Goal: Navigation & Orientation: Find specific page/section

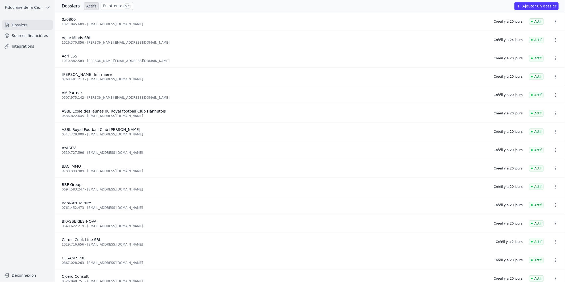
click at [24, 35] on link "Sources financières" at bounding box center [27, 36] width 51 height 10
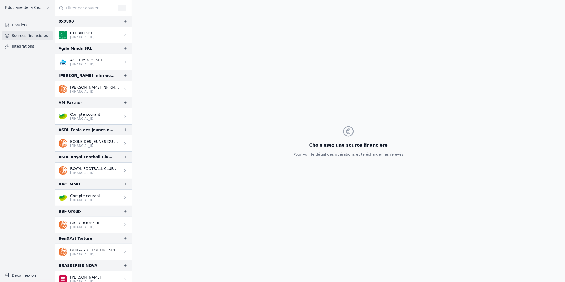
click at [23, 46] on link "Intégrations" at bounding box center [27, 46] width 51 height 10
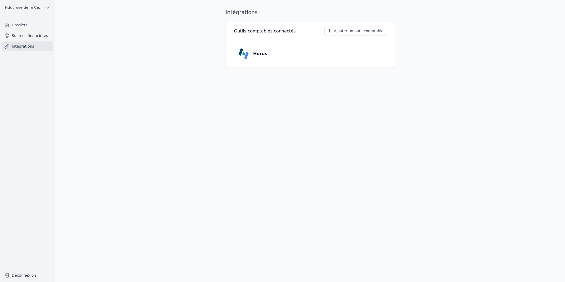
click at [14, 22] on link "Dossiers" at bounding box center [27, 25] width 51 height 10
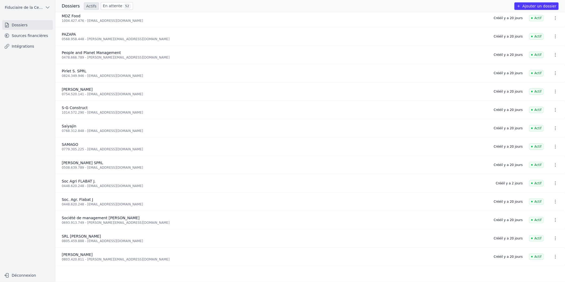
scroll to position [1033, 0]
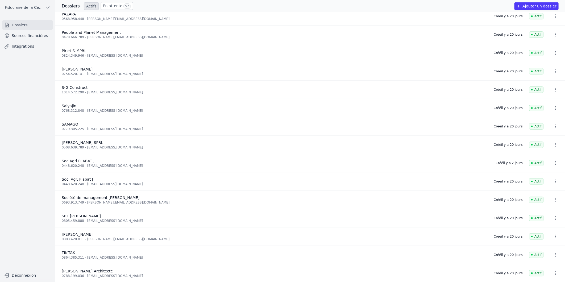
click at [552, 163] on icon "button" at bounding box center [554, 162] width 5 height 5
click at [451, 164] on div at bounding box center [282, 141] width 565 height 282
click at [73, 162] on span "Soc Agri FLABAT J." at bounding box center [79, 161] width 34 height 4
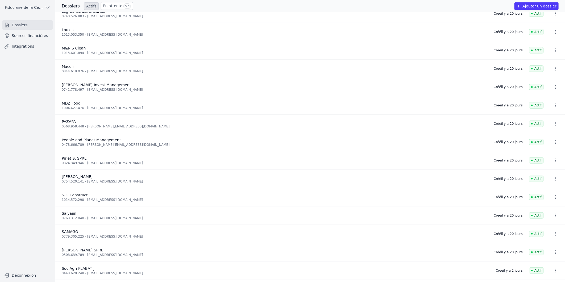
scroll to position [915, 0]
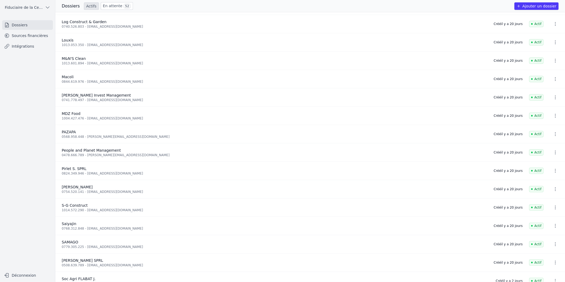
click at [34, 37] on link "Sources financières" at bounding box center [27, 36] width 51 height 10
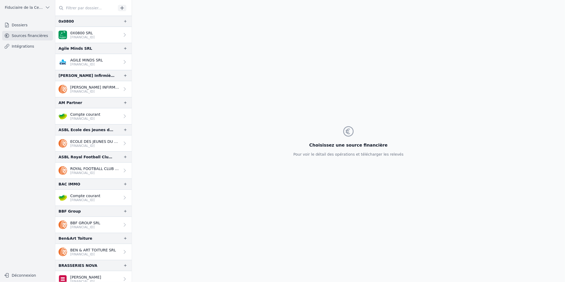
click at [79, 7] on input "text" at bounding box center [85, 8] width 61 height 10
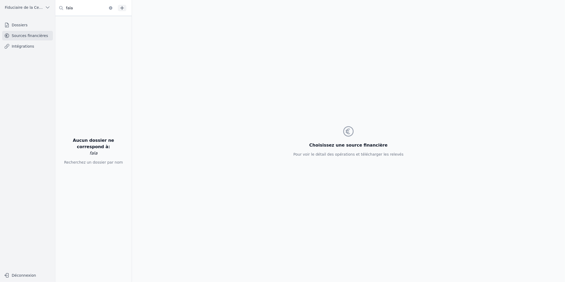
drag, startPoint x: 96, startPoint y: 8, endPoint x: 0, endPoint y: 21, distance: 96.5
click at [0, 21] on html "Open sidebar Fiduciaire de la Cense & Associés Fiduciaire de la Cense & Associé…" at bounding box center [282, 141] width 565 height 282
type input "fla"
click at [49, 174] on nav "Dossiers Sources financières Intégrations" at bounding box center [27, 142] width 47 height 245
click at [13, 27] on link "Dossiers" at bounding box center [27, 25] width 51 height 10
